Goal: Information Seeking & Learning: Learn about a topic

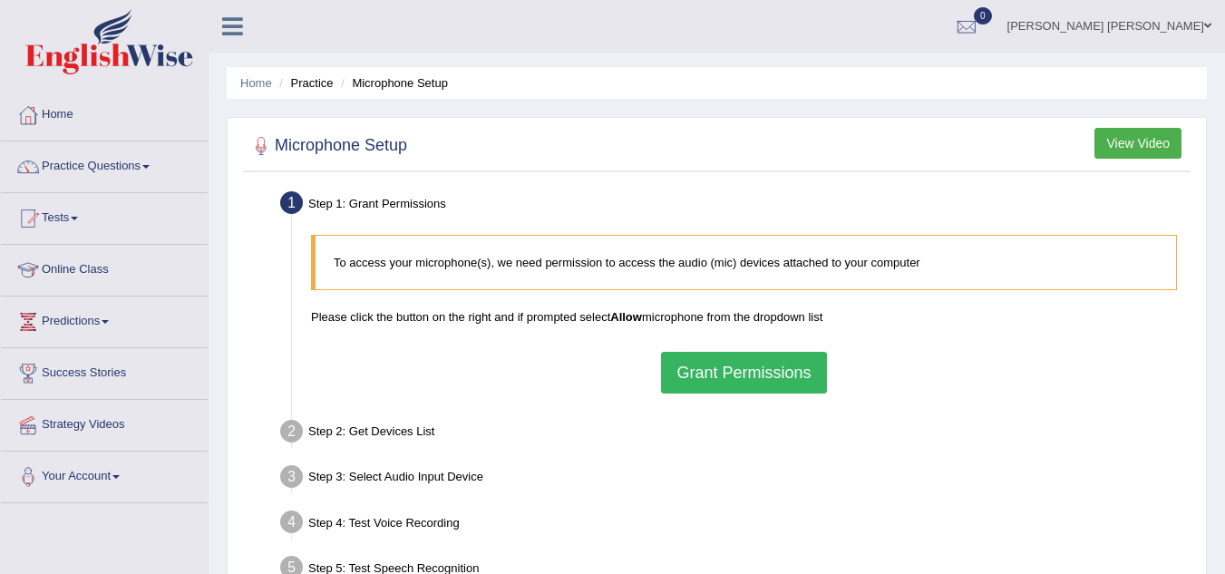
click at [173, 168] on link "Practice Questions" at bounding box center [104, 163] width 207 height 45
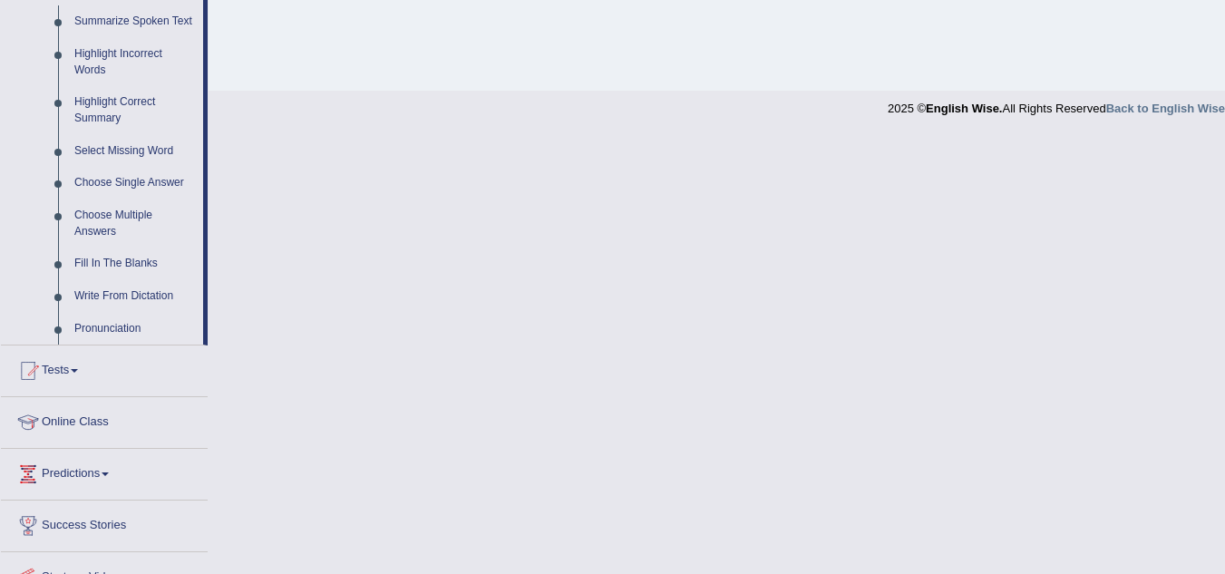
scroll to position [899, 0]
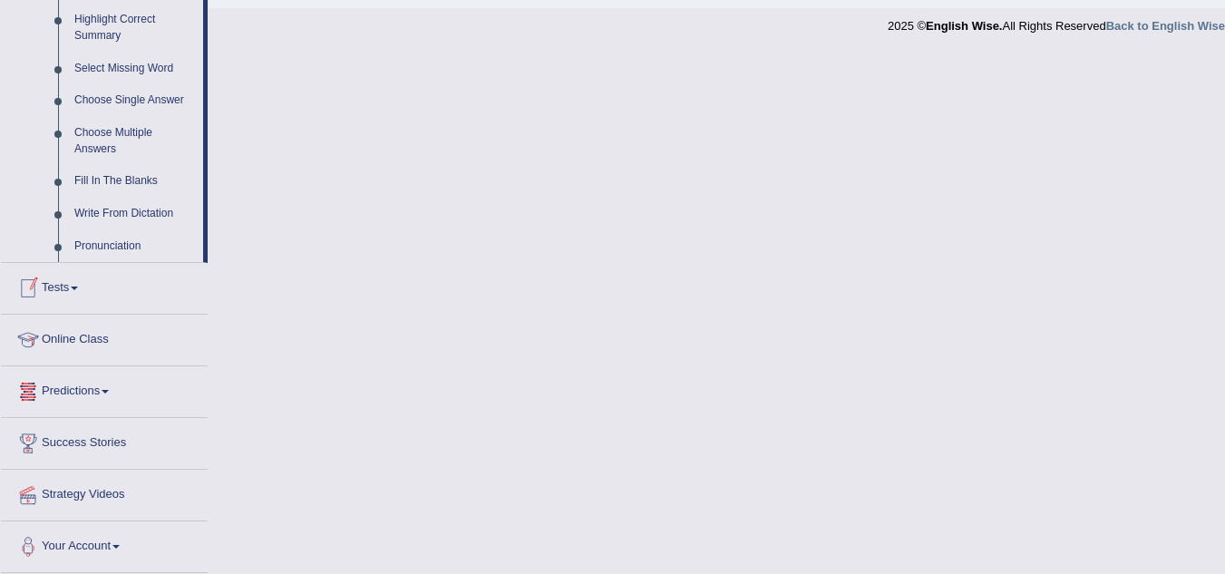
click at [70, 288] on link "Tests" at bounding box center [104, 285] width 207 height 45
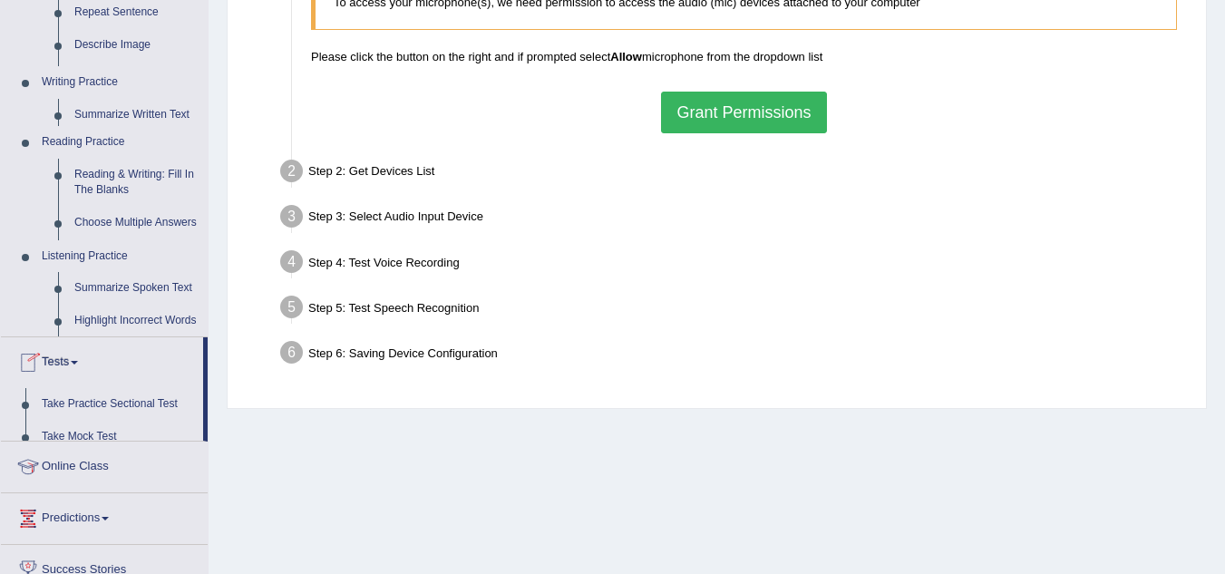
scroll to position [202, 0]
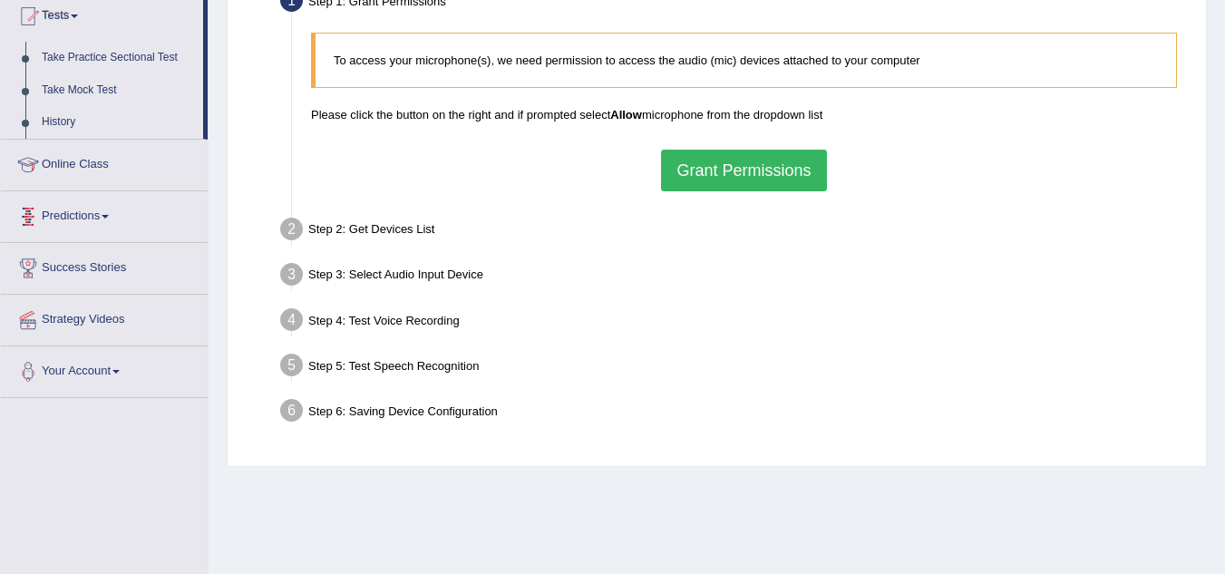
click at [85, 218] on link "Predictions" at bounding box center [104, 213] width 207 height 45
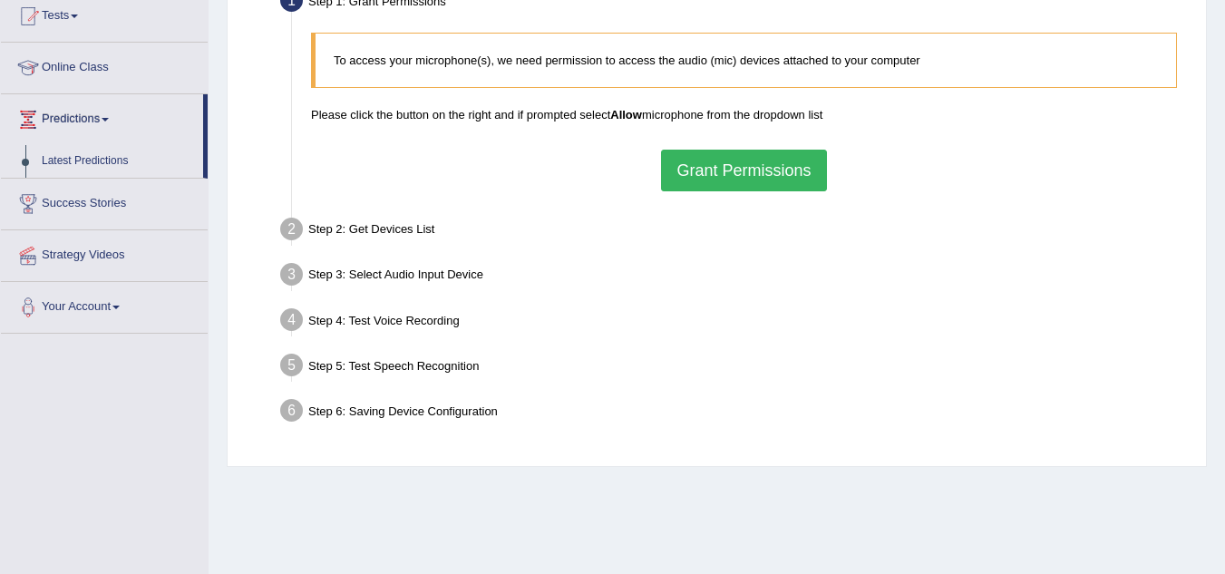
drag, startPoint x: 0, startPoint y: 377, endPoint x: 0, endPoint y: 364, distance: 13.6
drag, startPoint x: 0, startPoint y: 364, endPoint x: 164, endPoint y: 438, distance: 180.2
click at [164, 438] on div "Toggle navigation Home Practice Questions Speaking Practice Read Aloud Repeat S…" at bounding box center [612, 269] width 1225 height 943
click at [98, 267] on link "Strategy Videos" at bounding box center [104, 252] width 207 height 45
